Goal: Transaction & Acquisition: Book appointment/travel/reservation

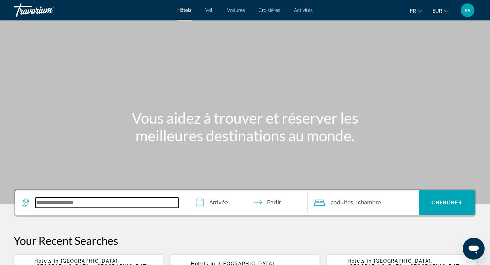
click at [87, 199] on input "Widget de recherche" at bounding box center [106, 202] width 143 height 10
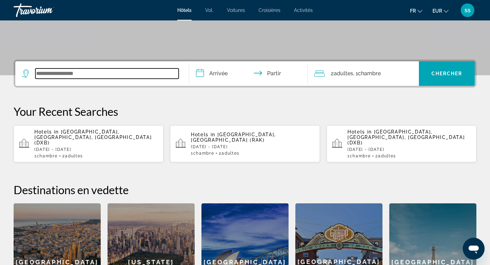
scroll to position [166, 0]
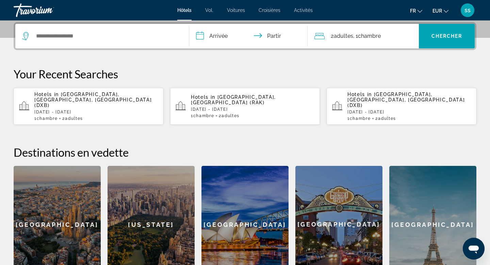
click at [310, 6] on div "Hôtels Vol. Voitures Croisières Activités Hôtels Vol. Voitures Croisières Activ…" at bounding box center [245, 10] width 490 height 18
click at [305, 13] on div "Hôtels Vol. Voitures Croisières Activités Hôtels Vol. Voitures Croisières Activ…" at bounding box center [245, 10] width 490 height 18
click at [305, 8] on font "Activités" at bounding box center [303, 9] width 19 height 5
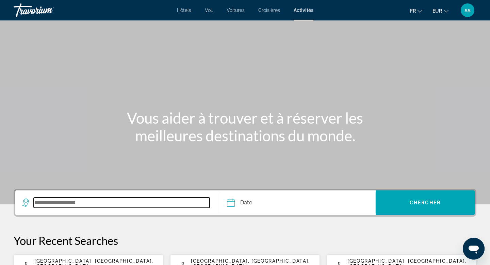
click at [59, 206] on input "Search widget" at bounding box center [122, 202] width 176 height 10
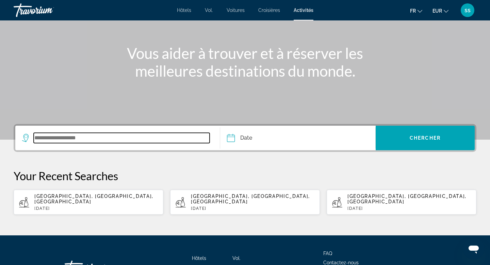
scroll to position [113, 0]
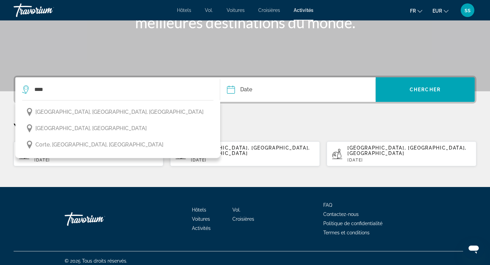
click at [49, 127] on span "[GEOGRAPHIC_DATA], [GEOGRAPHIC_DATA]" at bounding box center [90, 128] width 111 height 10
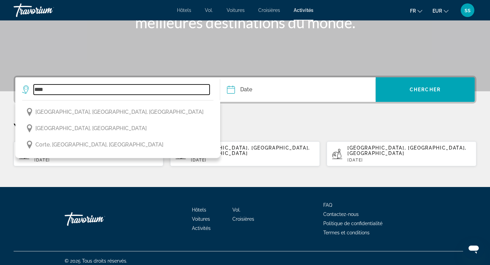
type input "**********"
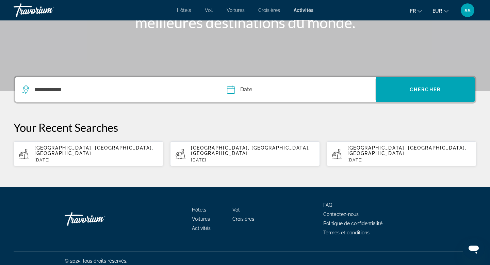
click at [248, 87] on input "Date" at bounding box center [263, 90] width 77 height 27
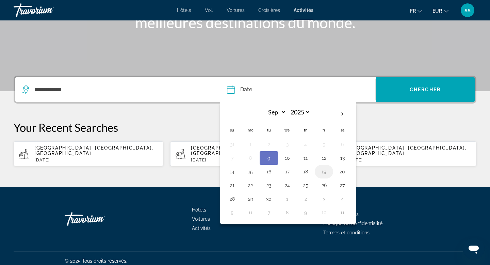
click at [325, 171] on button "19" at bounding box center [323, 172] width 11 height 10
type input "**********"
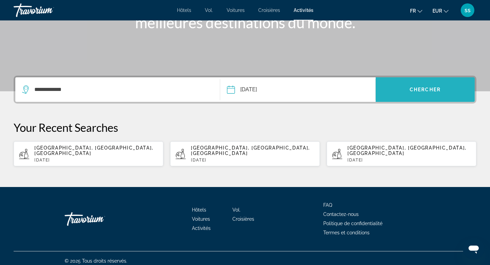
click at [413, 91] on span "Chercher" at bounding box center [424, 89] width 31 height 5
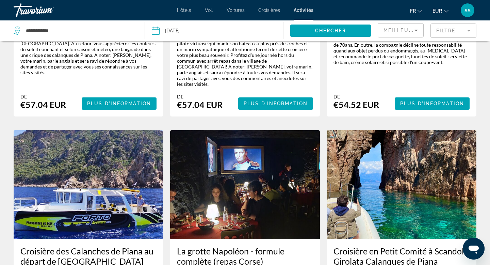
scroll to position [939, 0]
